Goal: Task Accomplishment & Management: Manage account settings

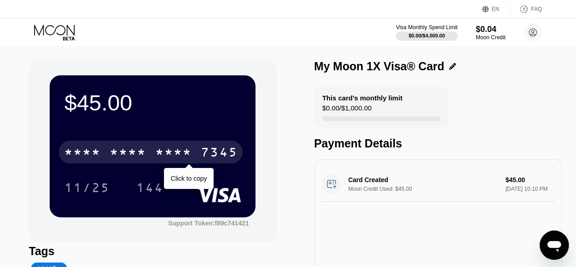
scroll to position [45, 0]
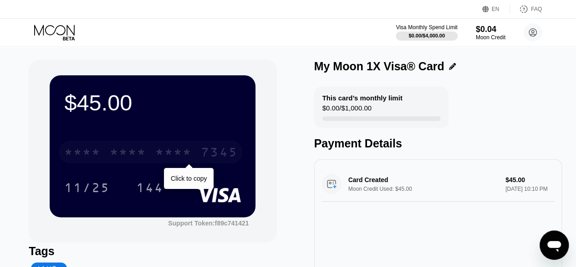
click at [130, 160] on div "* * * *" at bounding box center [128, 153] width 36 height 15
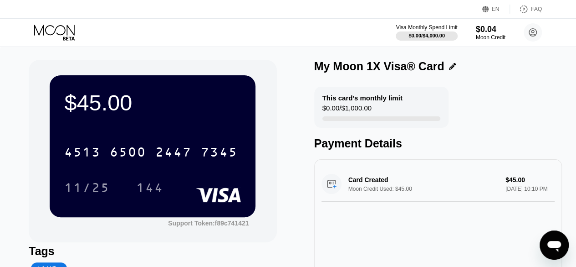
drag, startPoint x: 191, startPoint y: 168, endPoint x: 190, endPoint y: 102, distance: 66.5
click at [190, 102] on div "$45.00 4513 6500 2447 7345 11/25 144" at bounding box center [153, 145] width 206 height 141
